Goal: Task Accomplishment & Management: Use online tool/utility

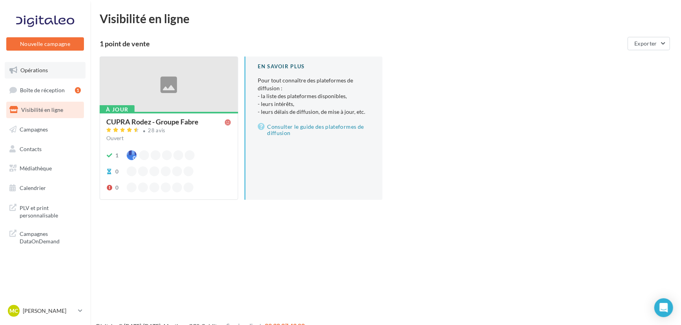
click at [48, 68] on link "Opérations" at bounding box center [45, 70] width 81 height 16
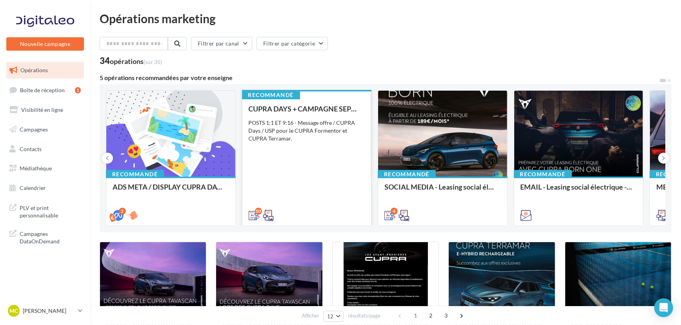
click at [291, 119] on div "POSTS 1:1 ET 9:16 - Message offre / CUPRA Days / USP pour le CUPRA Formentor et…" at bounding box center [307, 131] width 117 height 24
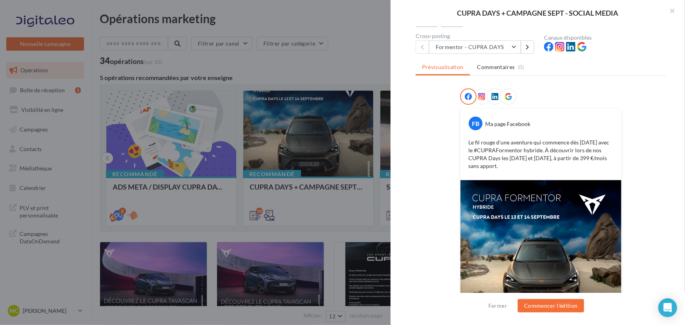
scroll to position [124, 0]
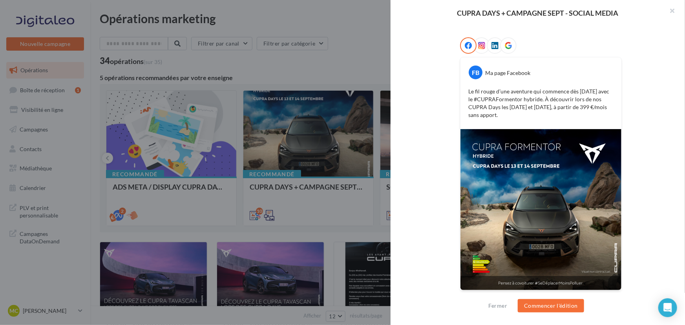
click at [480, 47] on icon at bounding box center [481, 45] width 7 height 7
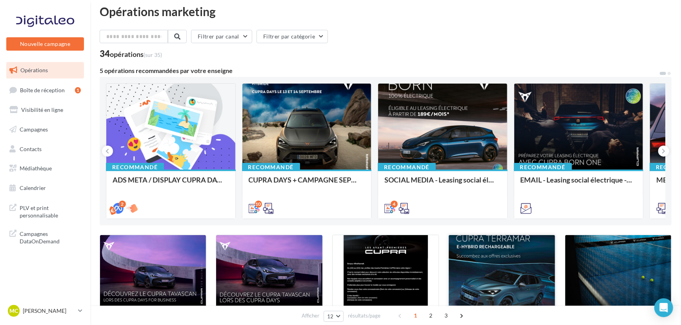
scroll to position [0, 0]
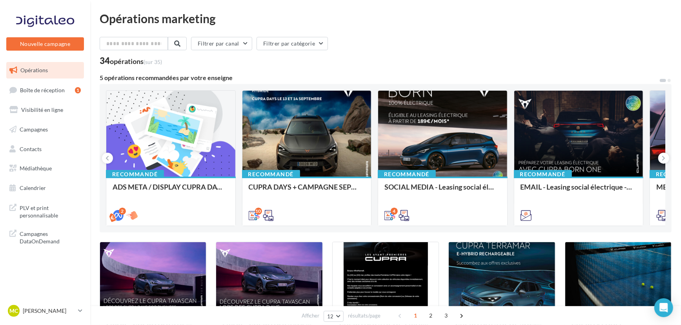
click at [490, 43] on div "Filtrer par canal Filtrer par catégorie" at bounding box center [386, 45] width 572 height 16
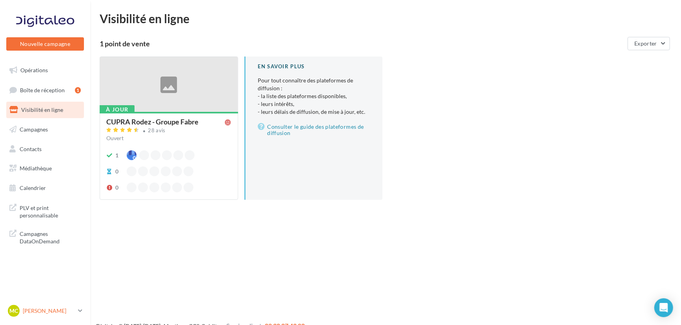
click at [27, 310] on p "[PERSON_NAME]" at bounding box center [49, 311] width 52 height 8
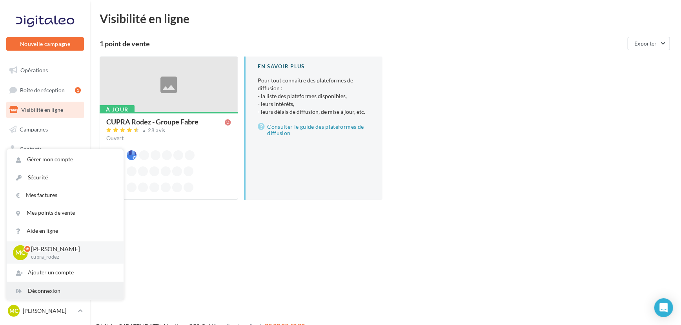
click at [80, 291] on div "Déconnexion" at bounding box center [65, 291] width 117 height 18
